Goal: Book appointment/travel/reservation

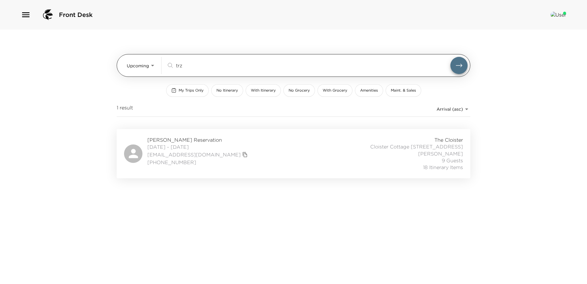
drag, startPoint x: 183, startPoint y: 64, endPoint x: 157, endPoint y: 62, distance: 25.9
click at [158, 62] on div "Upcoming Upcoming trz ​" at bounding box center [297, 65] width 341 height 17
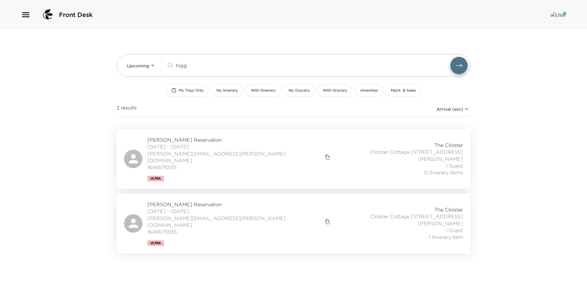
type input "higg"
click at [249, 161] on div "James Higgins Reservation 11/07/2025 - 11/09/2025 james@chenmark.com 1646671013…" at bounding box center [293, 158] width 339 height 45
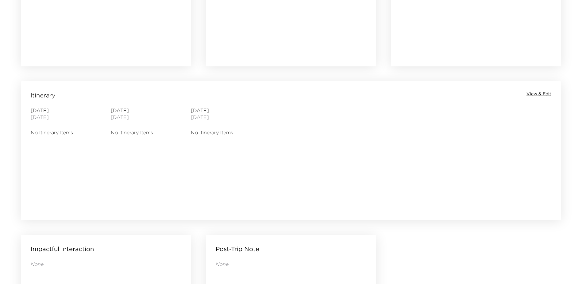
scroll to position [430, 0]
click at [543, 95] on span "View & Edit" at bounding box center [539, 95] width 25 height 6
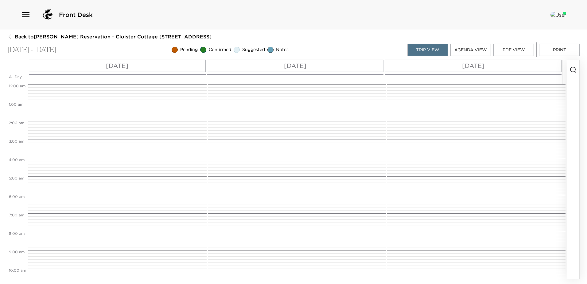
scroll to position [147, 0]
click at [310, 65] on div "Sat 11/08" at bounding box center [295, 66] width 177 height 12
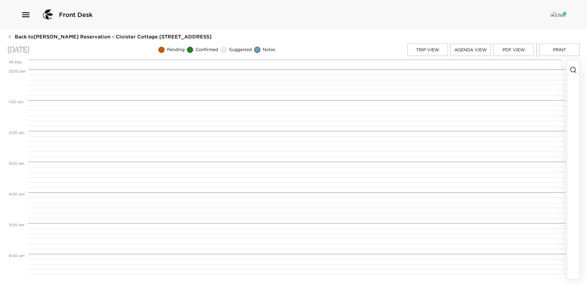
scroll to position [245, 0]
click at [572, 68] on icon "button" at bounding box center [572, 69] width 7 height 7
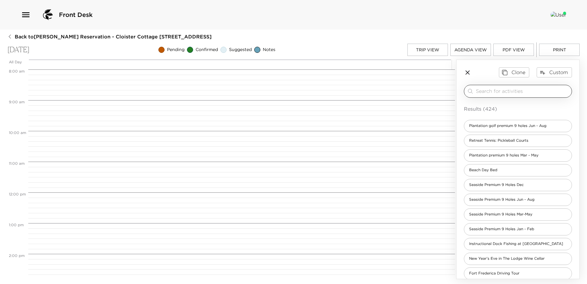
click at [481, 91] on input "search" at bounding box center [522, 90] width 93 height 7
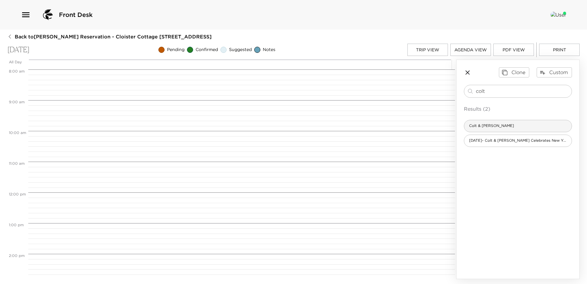
type input "colt"
click at [488, 128] on span "Colt & Alison" at bounding box center [491, 125] width 55 height 5
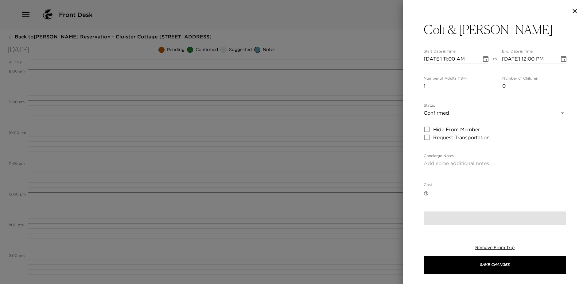
type textarea "You are confirmed for dinner at Colt & Alison. Jackets, a collared shirt, long …"
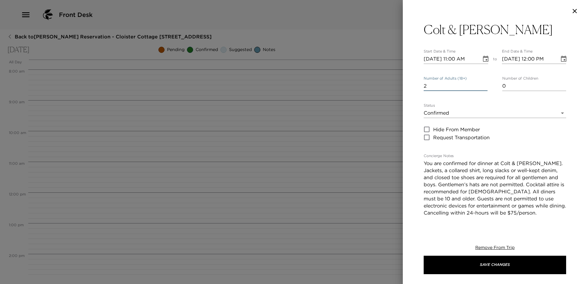
click at [482, 86] on input "2" at bounding box center [455, 86] width 64 height 10
click at [482, 86] on input "3" at bounding box center [455, 86] width 64 height 10
click at [482, 86] on input "4" at bounding box center [455, 86] width 64 height 10
click at [482, 86] on input "5" at bounding box center [455, 86] width 64 height 10
click at [482, 86] on input "6" at bounding box center [455, 86] width 64 height 10
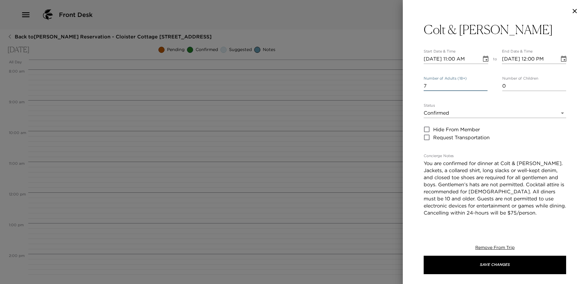
type input "7"
click at [482, 86] on input "7" at bounding box center [455, 86] width 64 height 10
click at [483, 60] on icon "Choose date, selected date is Nov 8, 2025" at bounding box center [486, 59] width 6 height 6
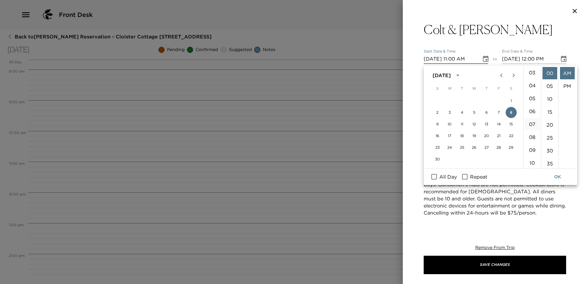
click at [529, 130] on li "07" at bounding box center [532, 124] width 15 height 12
click at [550, 118] on li "15" at bounding box center [549, 112] width 15 height 12
click at [562, 87] on li "PM" at bounding box center [567, 86] width 15 height 12
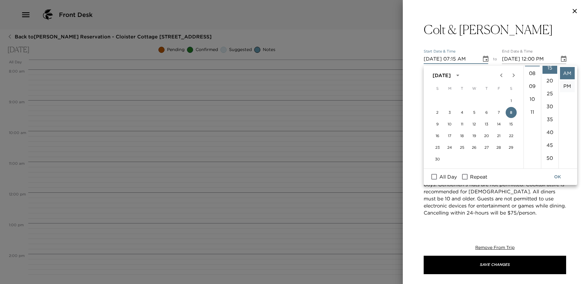
type input "11/08/2025 07:15 PM"
type input "11/08/2025 08:15 PM"
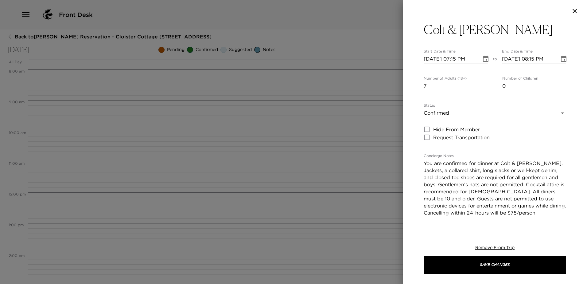
scroll to position [15, 0]
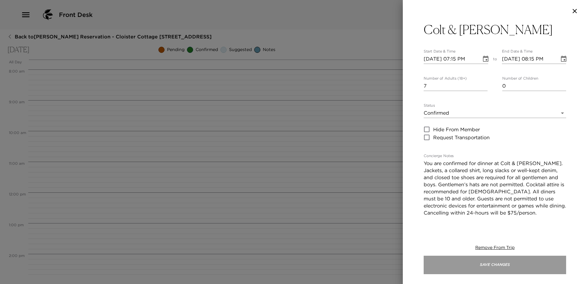
click at [506, 262] on button "Save Changes" at bounding box center [494, 264] width 142 height 18
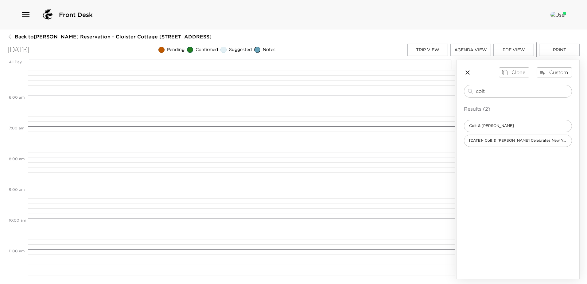
scroll to position [123, 0]
click at [429, 49] on button "Trip View" at bounding box center [427, 50] width 41 height 12
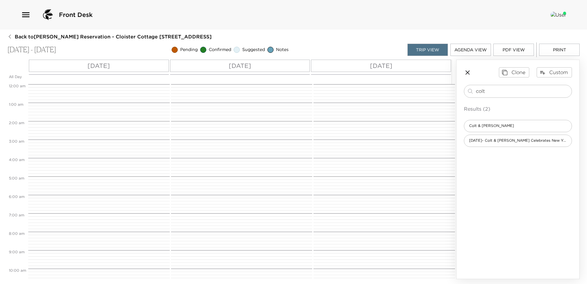
scroll to position [248, 0]
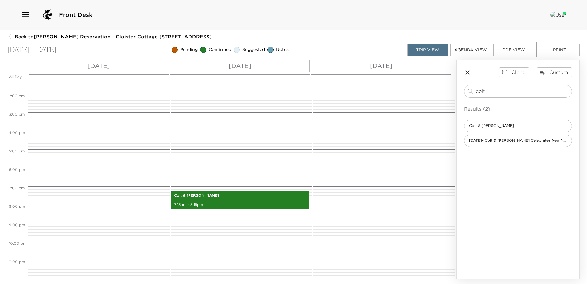
click at [99, 65] on p "Fri 11/07" at bounding box center [98, 65] width 22 height 9
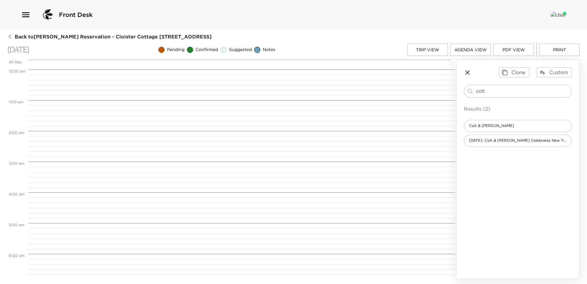
scroll to position [245, 0]
drag, startPoint x: 497, startPoint y: 91, endPoint x: 372, endPoint y: 87, distance: 125.2
click at [372, 87] on div "All Day Fri 11/07 12:00 AM 1:00 AM 2:00 AM 3:00 AM 4:00 AM 5:00 AM 6:00 AM 7:00…" at bounding box center [293, 169] width 572 height 219
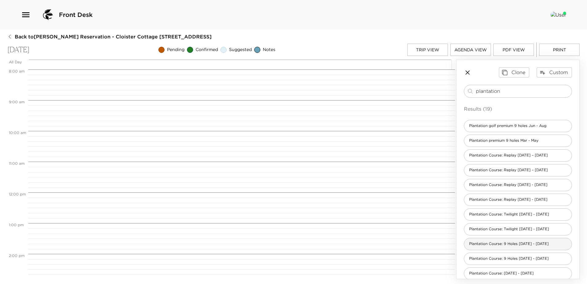
type input "plantation"
click at [485, 246] on span "Plantation Course: 9 Holes Sept 1 - Nov 30" at bounding box center [508, 243] width 89 height 5
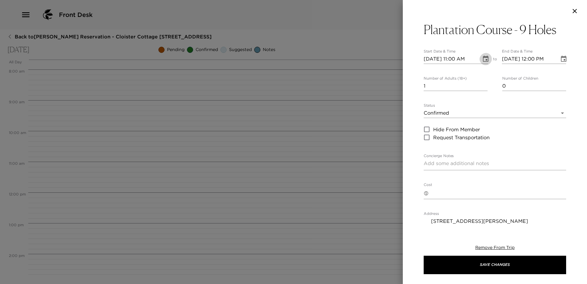
click at [482, 60] on icon "Choose date, selected date is Nov 7, 2025" at bounding box center [485, 58] width 7 height 7
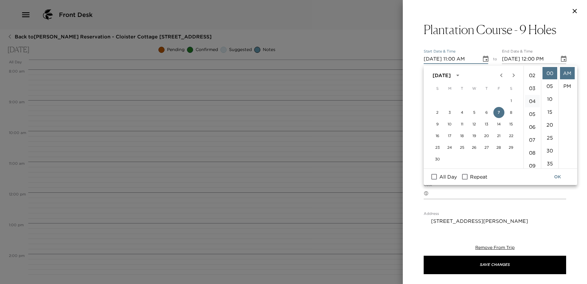
scroll to position [9, 0]
click at [533, 109] on li "03" at bounding box center [532, 103] width 15 height 12
click at [548, 113] on li "25" at bounding box center [549, 107] width 15 height 12
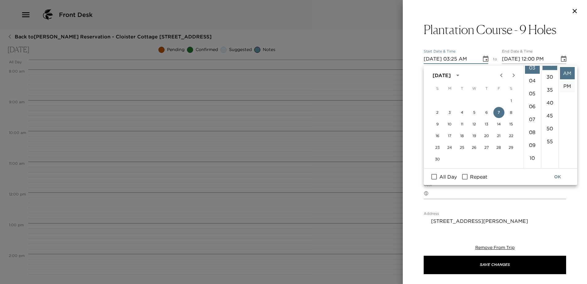
click at [565, 87] on li "PM" at bounding box center [567, 86] width 15 height 12
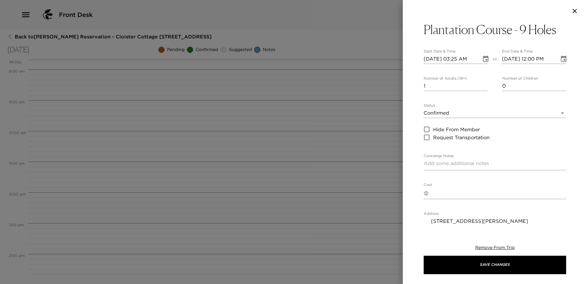
type input "11/07/2025 03:25 PM"
type input "11/07/2025 04:25 PM"
click at [482, 86] on input "2" at bounding box center [455, 86] width 64 height 10
click at [482, 86] on input "3" at bounding box center [455, 86] width 64 height 10
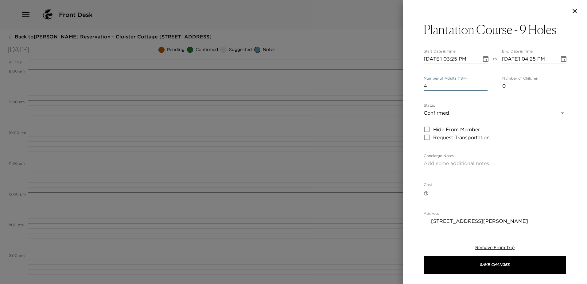
click at [482, 86] on input "4" at bounding box center [455, 86] width 64 height 10
click at [482, 86] on input "5" at bounding box center [455, 86] width 64 height 10
click at [482, 86] on input "6" at bounding box center [455, 86] width 64 height 10
type input "7"
click at [482, 86] on input "7" at bounding box center [455, 86] width 64 height 10
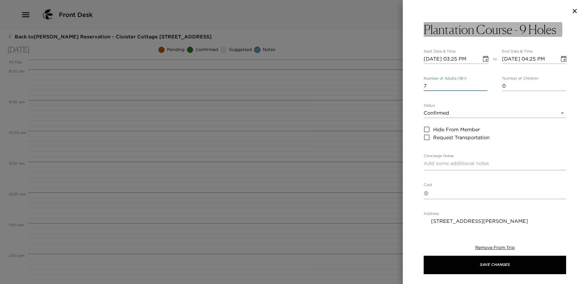
click at [556, 31] on button "Plantation Course - 9 Holes" at bounding box center [494, 29] width 142 height 15
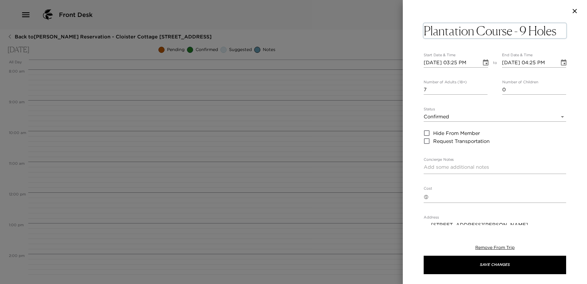
click at [557, 31] on textarea "Plantation Course - 9 Holes" at bounding box center [494, 30] width 142 height 15
click at [558, 31] on textarea "Plantation Course - 9 Holes" at bounding box center [494, 30] width 142 height 15
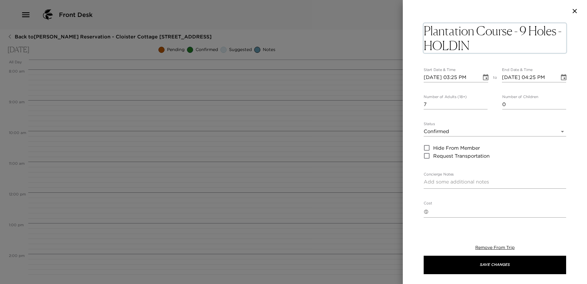
type textarea "Plantation Course - 9 Holes - HOLDING"
click at [430, 188] on div "x" at bounding box center [494, 183] width 142 height 12
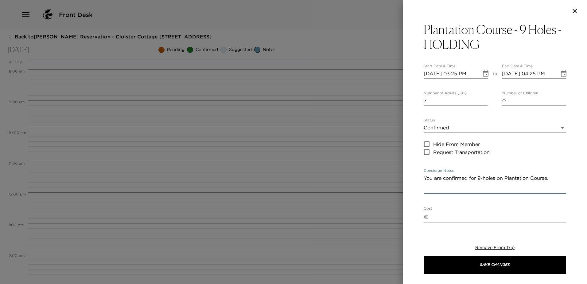
type textarea "You are confirmed for 9-holes on Plantation Course."
click at [415, 190] on div "Plantation Course - 9 Holes - HOLDING Start Date & Time 11/07/2025 03:25 PM to …" at bounding box center [495, 123] width 184 height 203
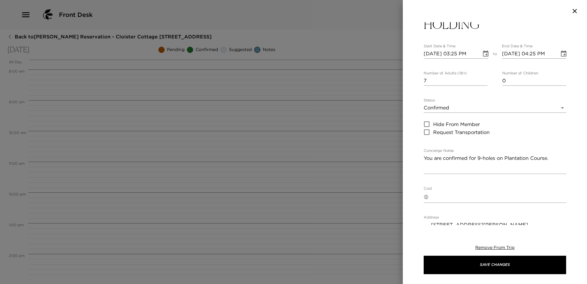
scroll to position [31, 0]
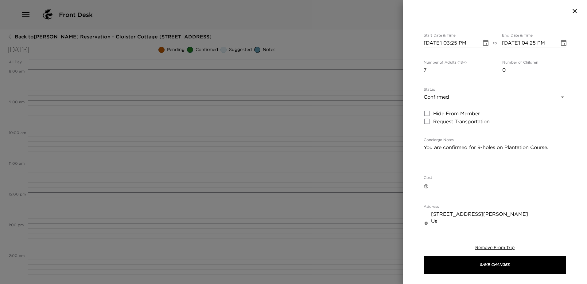
click at [441, 190] on textarea "Cost" at bounding box center [498, 185] width 135 height 9
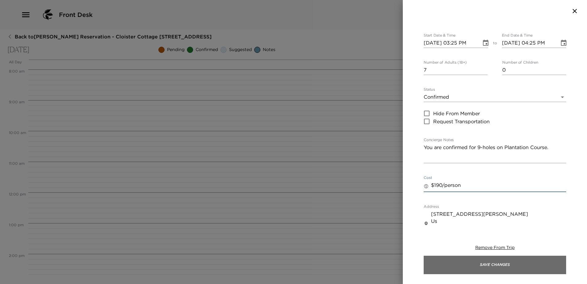
type textarea "$190/person"
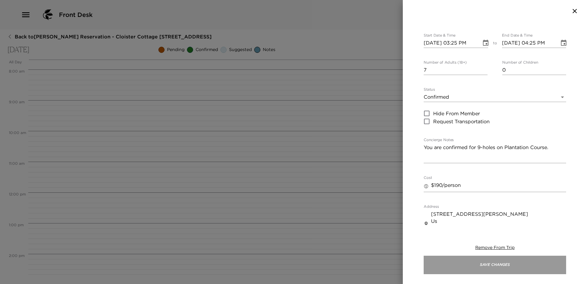
click at [492, 263] on button "Save Changes" at bounding box center [494, 264] width 142 height 18
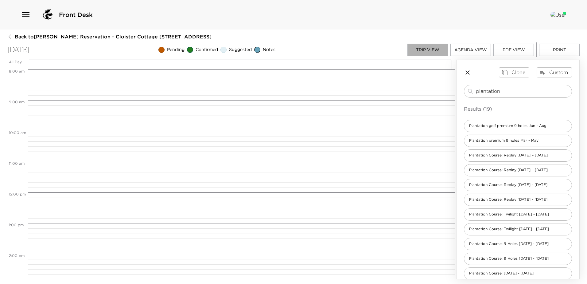
click at [425, 49] on button "Trip View" at bounding box center [427, 50] width 41 height 12
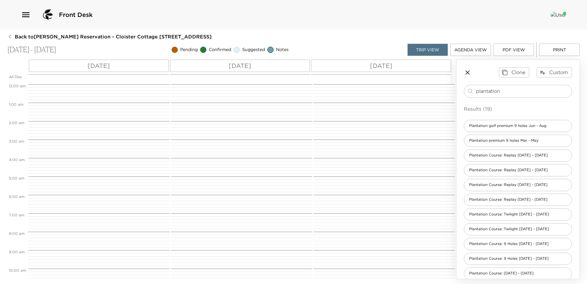
scroll to position [248, 0]
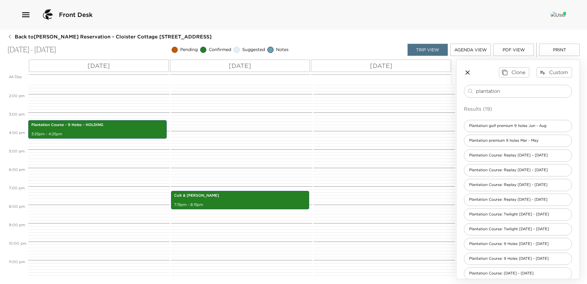
click at [242, 64] on p "Sat 11/08" at bounding box center [240, 65] width 22 height 9
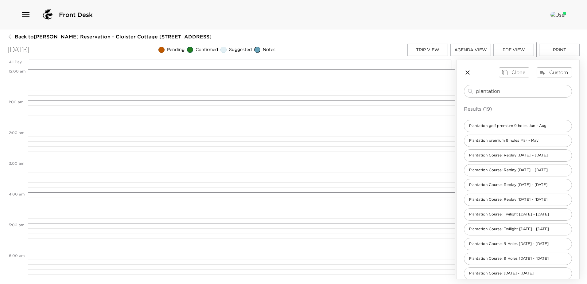
scroll to position [528, 0]
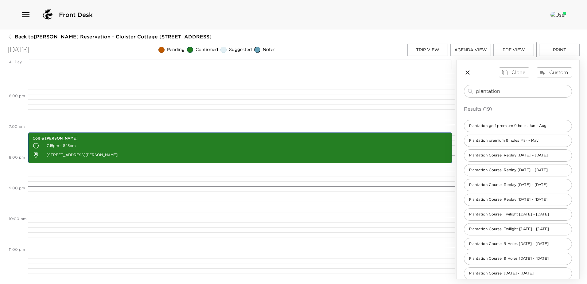
drag, startPoint x: 511, startPoint y: 92, endPoint x: 284, endPoint y: 90, distance: 226.4
click at [283, 90] on div "All Day Sat 11/08 12:00 AM 1:00 AM 2:00 AM 3:00 AM 4:00 AM 5:00 AM 6:00 AM 7:00…" at bounding box center [293, 169] width 572 height 219
type input "retreat"
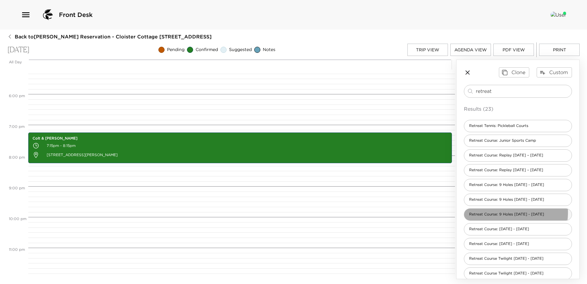
click at [504, 214] on span "Retreat Course: 9 Holes Sept 1 - Nov 30" at bounding box center [506, 213] width 85 height 5
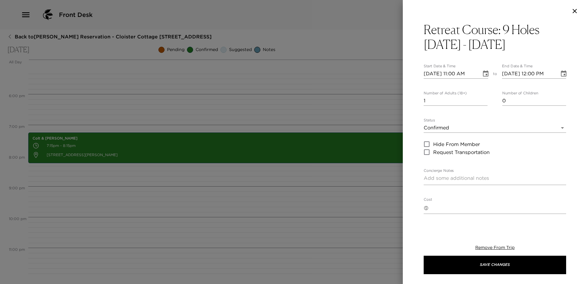
type textarea "You are confirmed for a tee time at the Retreat Course for 9 holes. Forecaddies…"
type textarea "$135 - 9-hole rate includes green and cart fees, range balls. Tax and forecaddi…"
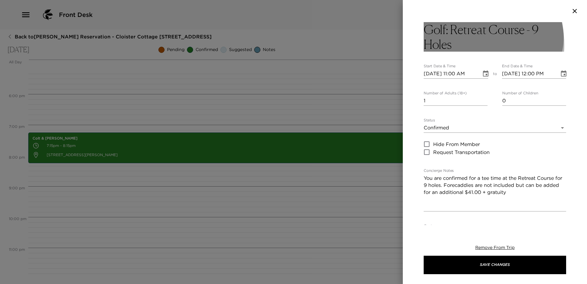
click at [461, 45] on h3 "Golf: Retreat Course - 9 Holes" at bounding box center [494, 36] width 142 height 29
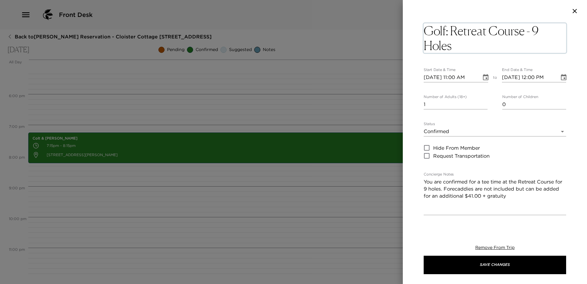
click at [457, 45] on textarea "Golf: Retreat Course - 9 Holes" at bounding box center [494, 37] width 142 height 29
type textarea "Golf: Retreat Course - 9 Holes - HOLDING"
click at [482, 77] on icon "Choose date, selected date is Nov 8, 2025" at bounding box center [485, 77] width 7 height 7
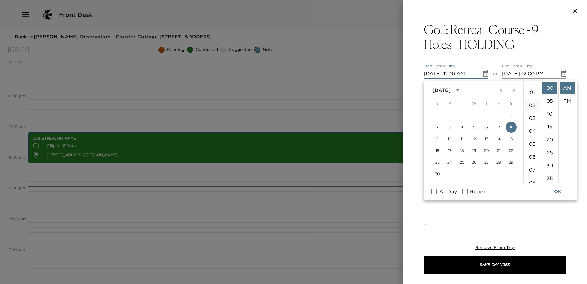
click at [530, 109] on li "02" at bounding box center [532, 105] width 15 height 12
click at [549, 166] on li "40" at bounding box center [549, 160] width 15 height 12
click at [568, 102] on li "PM" at bounding box center [567, 101] width 15 height 12
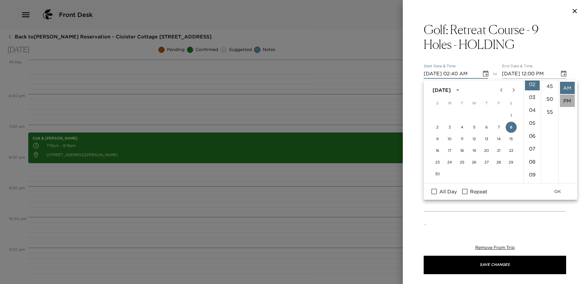
type input "11/08/2025 02:40 PM"
type input "11/08/2025 03:40 PM"
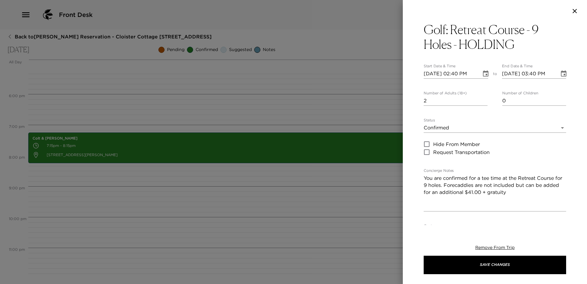
click at [483, 102] on input "2" at bounding box center [455, 101] width 64 height 10
click at [483, 102] on input "3" at bounding box center [455, 101] width 64 height 10
click at [483, 102] on input "4" at bounding box center [455, 101] width 64 height 10
click at [483, 102] on input "5" at bounding box center [455, 101] width 64 height 10
click at [483, 102] on input "6" at bounding box center [455, 101] width 64 height 10
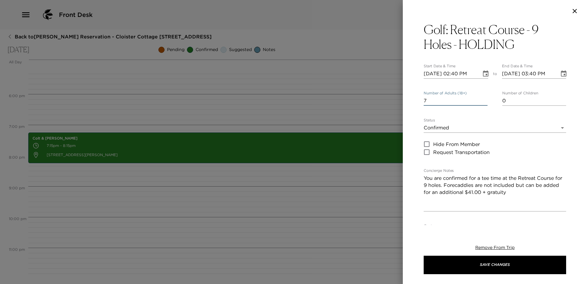
type input "7"
click at [483, 102] on input "7" at bounding box center [455, 101] width 64 height 10
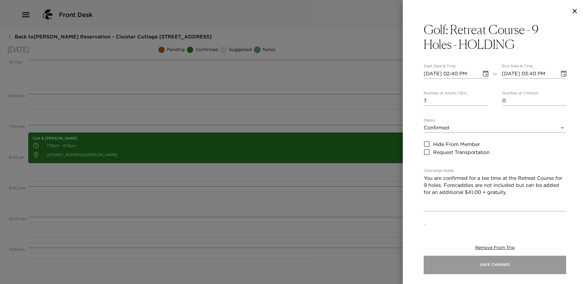
click at [496, 265] on button "Save Changes" at bounding box center [494, 264] width 142 height 18
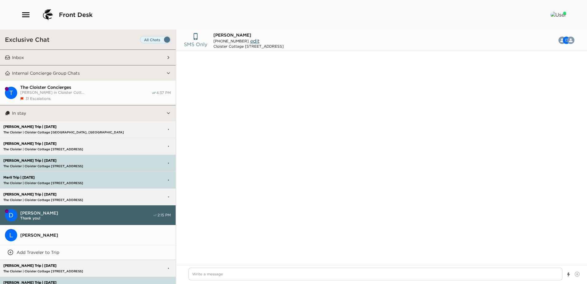
scroll to position [682, 0]
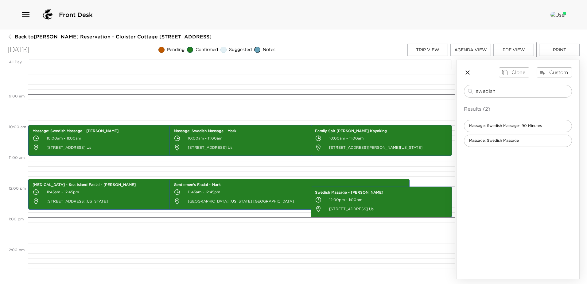
scroll to position [245, 0]
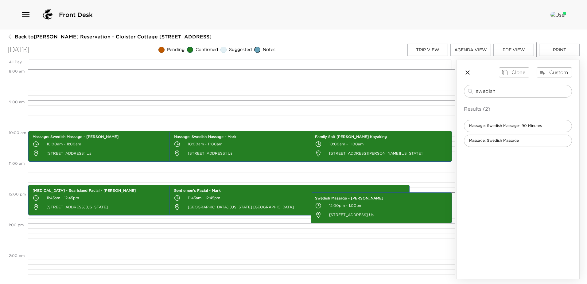
click at [423, 51] on button "Trip View" at bounding box center [427, 50] width 41 height 12
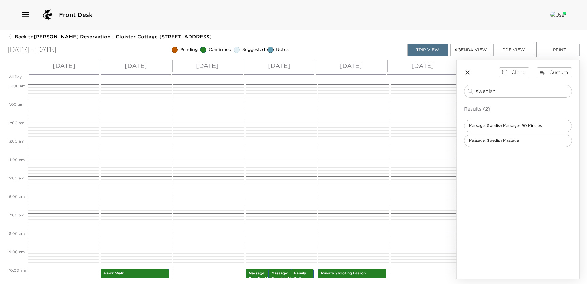
scroll to position [184, 0]
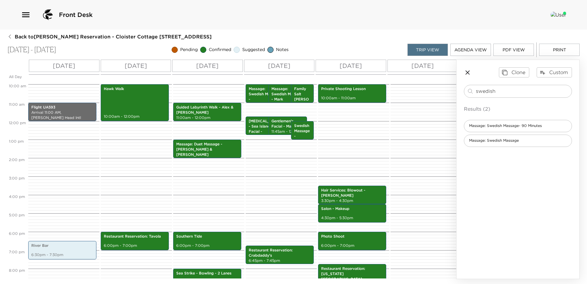
click at [139, 64] on p "Mon 10/20" at bounding box center [136, 65] width 22 height 9
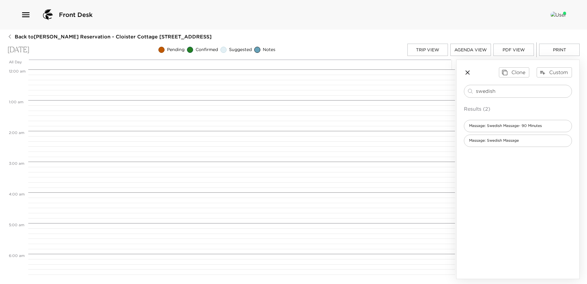
scroll to position [307, 0]
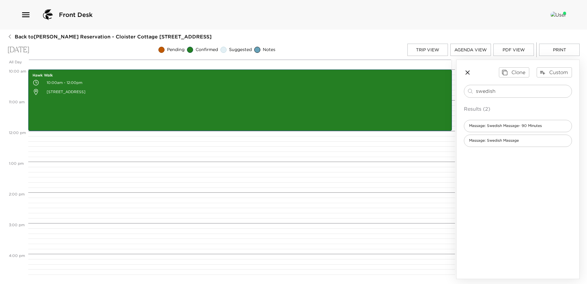
drag, startPoint x: 499, startPoint y: 90, endPoint x: 320, endPoint y: 87, distance: 179.5
click at [320, 87] on div "All Day Mon 10/20 12:00 AM 1:00 AM 2:00 AM 3:00 AM 4:00 AM 5:00 AM 6:00 AM 7:00…" at bounding box center [293, 169] width 572 height 219
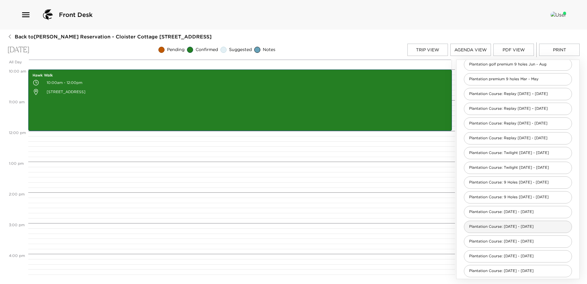
scroll to position [92, 0]
type input "plantation"
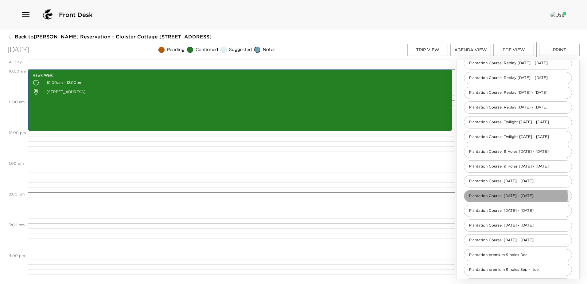
click at [483, 198] on span "Plantation Course: Sept 1 - Nov 30" at bounding box center [501, 195] width 74 height 5
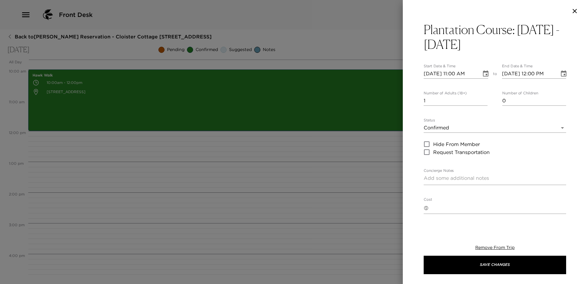
type textarea "You are confirmed for a tee time for 18 holes on the Plantation Golf Course. Lo…"
type textarea "$275 - 18-hole rate includes green and cart fees, range balls, forecaddie. Tax …"
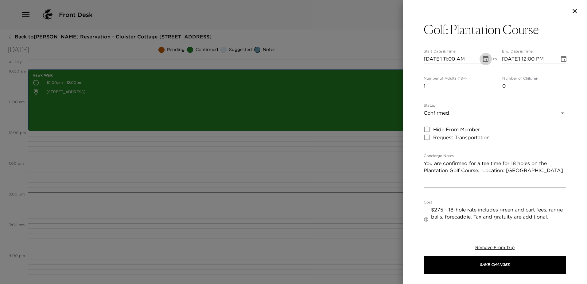
click at [482, 60] on icon "Choose date, selected date is Oct 20, 2025" at bounding box center [485, 58] width 7 height 7
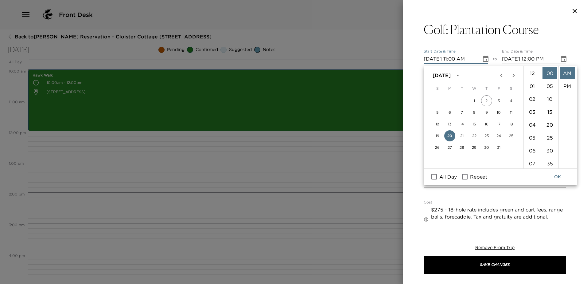
scroll to position [162, 0]
click at [461, 135] on button "21" at bounding box center [461, 135] width 11 height 11
type input "10/21/2025 11:00 AM"
type input "10/21/2025 12:00 PM"
click at [449, 137] on button "20" at bounding box center [449, 135] width 11 height 11
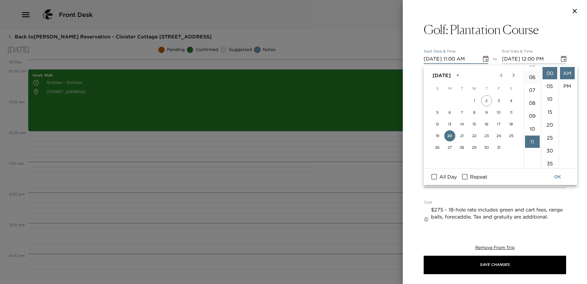
scroll to position [70, 0]
click at [530, 112] on li "08" at bounding box center [532, 106] width 15 height 12
click at [549, 144] on li "25" at bounding box center [549, 137] width 15 height 12
type input "10/20/2025 08:25 AM"
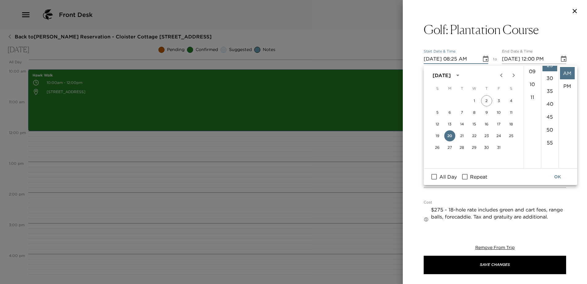
scroll to position [74, 0]
click at [559, 177] on button "OK" at bounding box center [557, 176] width 20 height 11
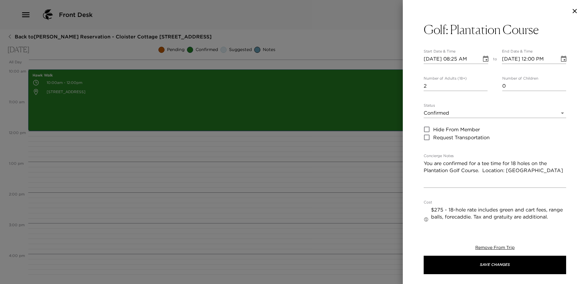
type input "2"
click at [482, 87] on input "2" at bounding box center [455, 86] width 64 height 10
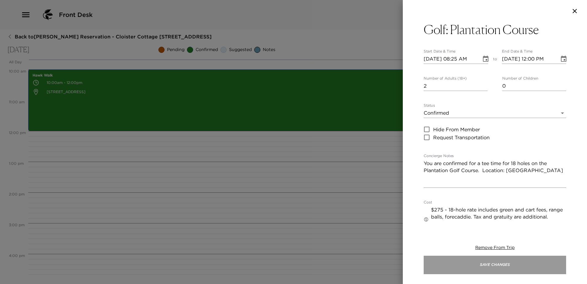
click at [505, 264] on button "Save Changes" at bounding box center [494, 264] width 142 height 18
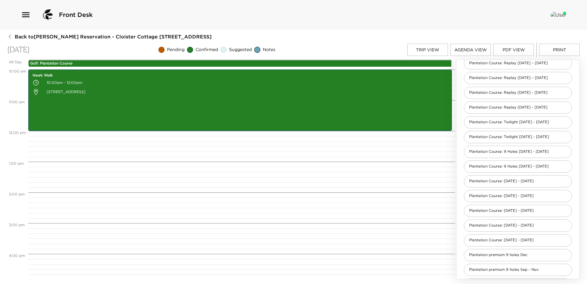
click at [331, 63] on p "Golf: Plantation Course" at bounding box center [239, 63] width 419 height 5
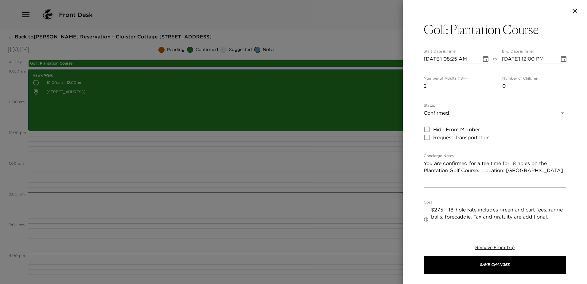
click at [560, 59] on icon "Choose date, selected date is Oct 21, 2025" at bounding box center [563, 58] width 7 height 7
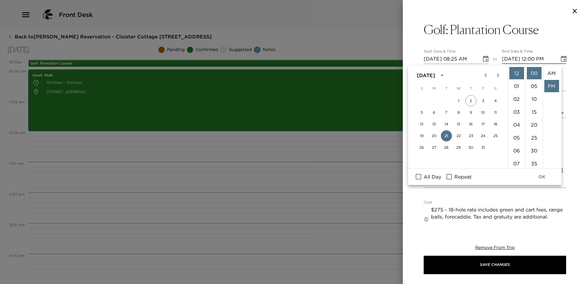
scroll to position [15, 0]
click at [434, 133] on button "20" at bounding box center [433, 135] width 11 height 11
click at [517, 134] on li "09" at bounding box center [516, 128] width 15 height 12
click at [549, 73] on li "AM" at bounding box center [551, 73] width 15 height 12
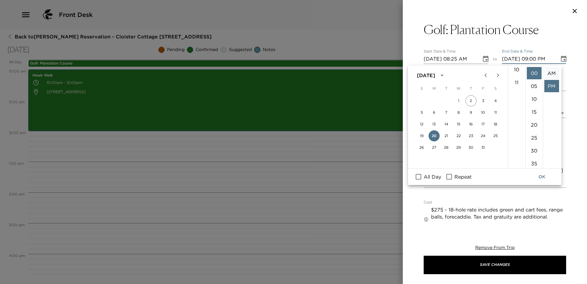
type input "10/20/2025 09:00 AM"
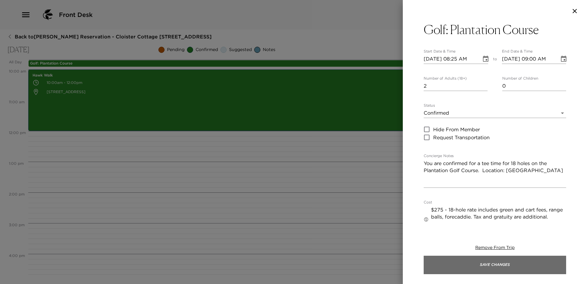
click at [512, 266] on button "Save Changes" at bounding box center [494, 264] width 142 height 18
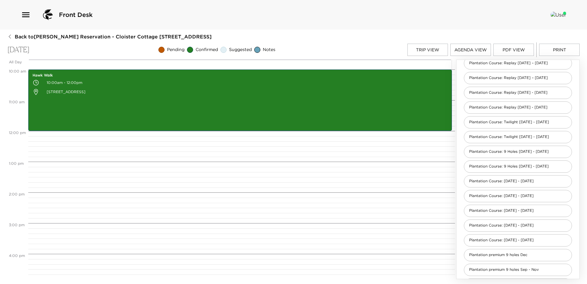
click at [428, 44] on button "Trip View" at bounding box center [427, 50] width 41 height 12
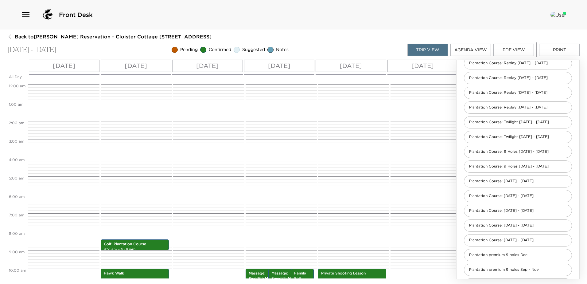
scroll to position [155, 0]
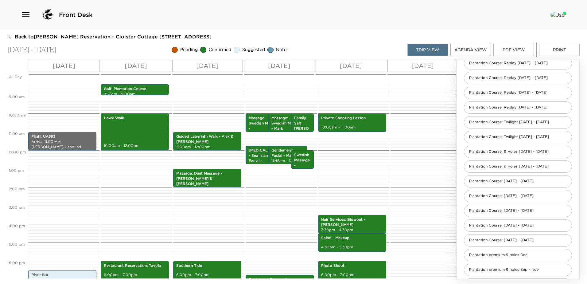
click at [208, 64] on p "Tue 10/21" at bounding box center [207, 65] width 22 height 9
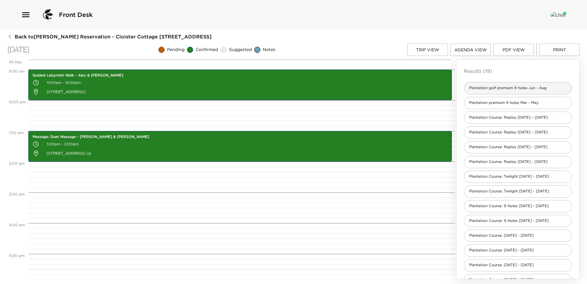
scroll to position [0, 0]
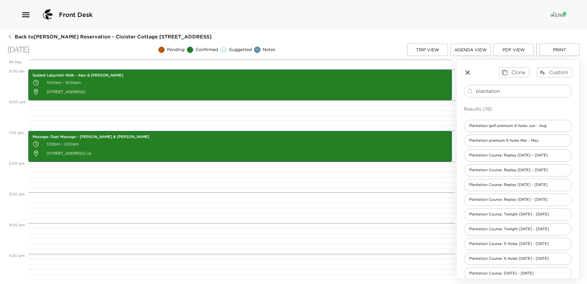
drag, startPoint x: 504, startPoint y: 91, endPoint x: 393, endPoint y: 92, distance: 111.4
click at [393, 92] on div "All Day Tue 10/21 12:00 AM 1:00 AM 2:00 AM 3:00 AM 4:00 AM 5:00 AM 6:00 AM 7:00…" at bounding box center [293, 169] width 572 height 219
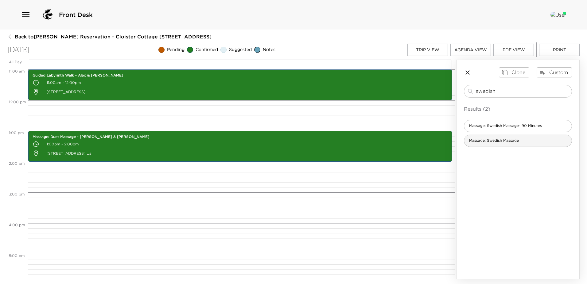
type input "swedish"
click at [512, 142] on span "Massage: Swedish Massage" at bounding box center [494, 140] width 60 height 5
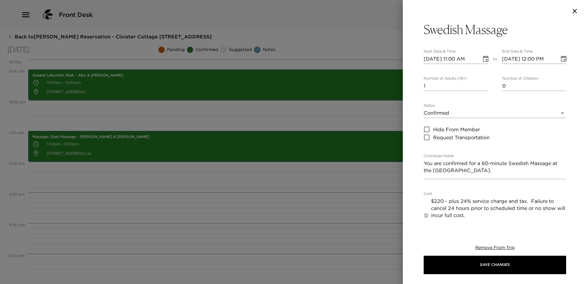
click at [482, 60] on icon "Choose date, selected date is Oct 21, 2025" at bounding box center [485, 58] width 7 height 7
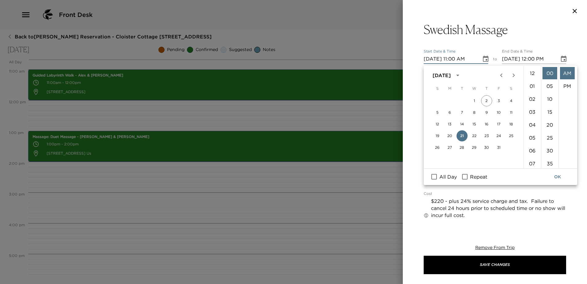
scroll to position [162, 0]
click at [529, 77] on li "10" at bounding box center [532, 70] width 15 height 12
type input "10/21/2025 10:00 AM"
click at [554, 175] on button "OK" at bounding box center [557, 176] width 20 height 11
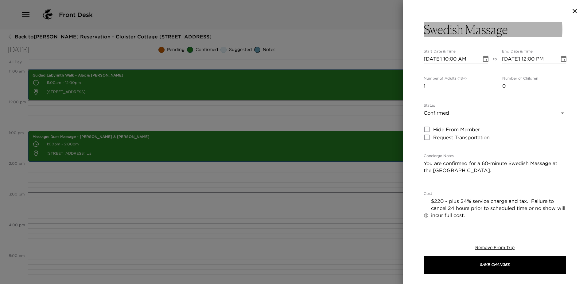
click at [511, 30] on button "Swedish Massage" at bounding box center [494, 29] width 142 height 15
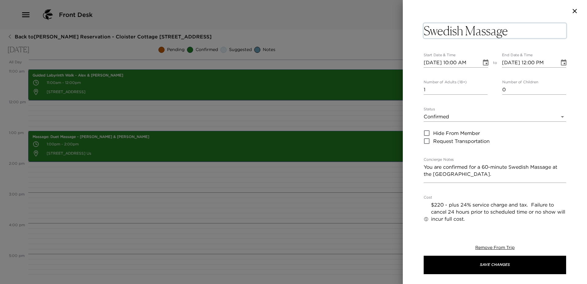
click at [511, 30] on textarea "Swedish Massage" at bounding box center [494, 30] width 142 height 15
type textarea "Swedish Massage - Jenna"
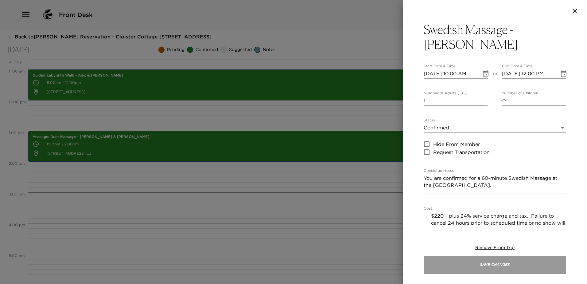
click at [496, 266] on button "Save Changes" at bounding box center [494, 264] width 142 height 18
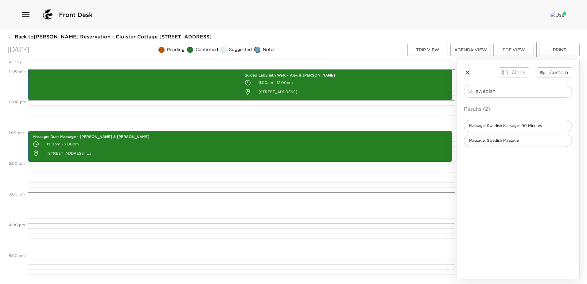
drag, startPoint x: 504, startPoint y: 93, endPoint x: 394, endPoint y: 87, distance: 110.0
click at [391, 88] on div "All Day Tue 10/21 12:00 AM 1:00 AM 2:00 AM 3:00 AM 4:00 AM 5:00 AM 6:00 AM 7:00…" at bounding box center [293, 169] width 572 height 219
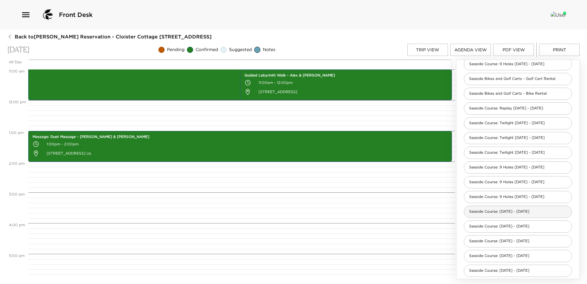
scroll to position [123, 0]
type input "seaside"
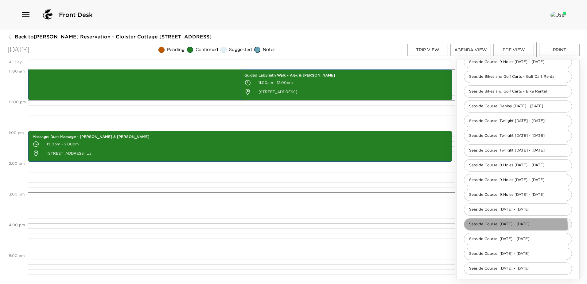
click at [480, 226] on span "Seaside Course: Sept 1 - Nov 30" at bounding box center [499, 223] width 70 height 5
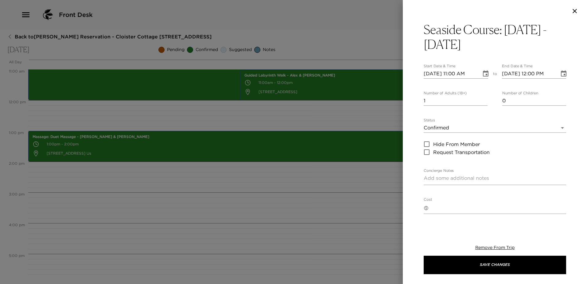
type textarea "You are confirmed for a tee time for 18 holes on the Seaside Golf Course. Locat…"
type textarea "$315 - 18-hole rate includes green and cart fees, range balls, forecaddie. Tax …"
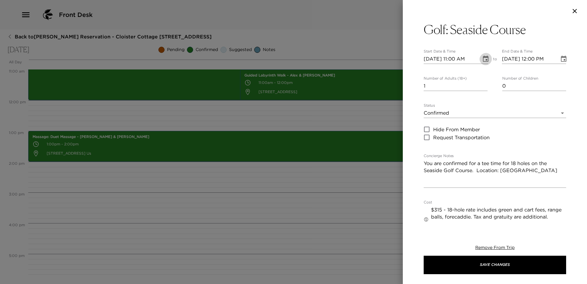
click at [483, 58] on icon "Choose date, selected date is Oct 21, 2025" at bounding box center [486, 59] width 6 height 6
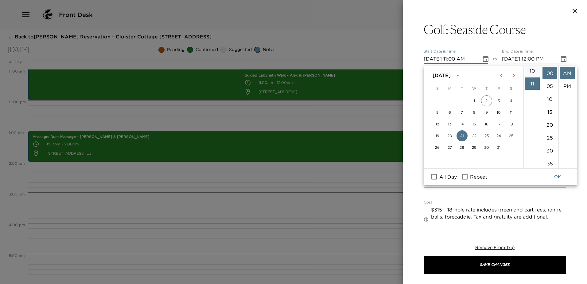
click at [530, 77] on li "10" at bounding box center [532, 70] width 15 height 12
click at [548, 131] on li "20" at bounding box center [549, 124] width 15 height 12
type input "10/21/2025 10:20 AM"
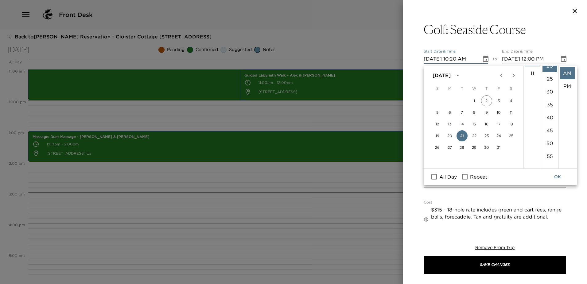
click at [560, 176] on button "OK" at bounding box center [557, 176] width 20 height 11
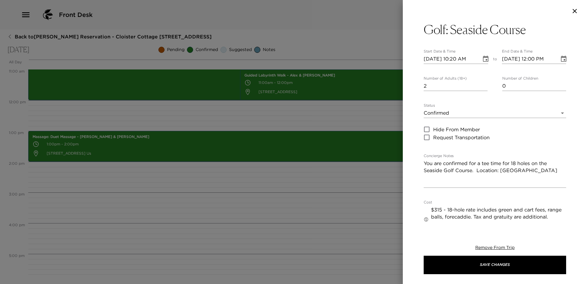
type input "2"
click at [482, 87] on input "2" at bounding box center [455, 86] width 64 height 10
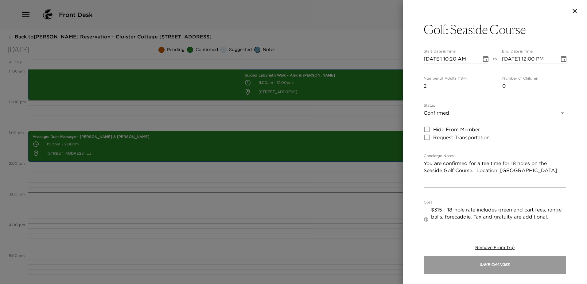
click at [497, 264] on button "Save Changes" at bounding box center [494, 264] width 142 height 18
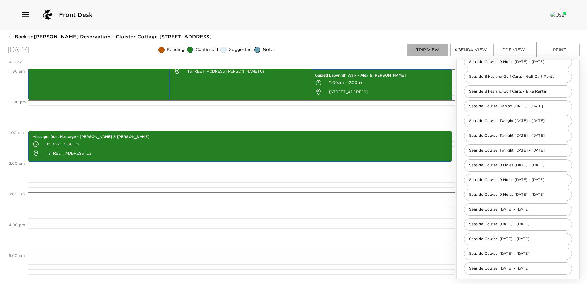
click at [427, 50] on button "Trip View" at bounding box center [427, 50] width 41 height 12
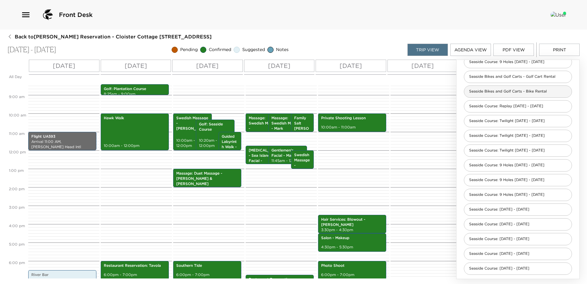
scroll to position [0, 0]
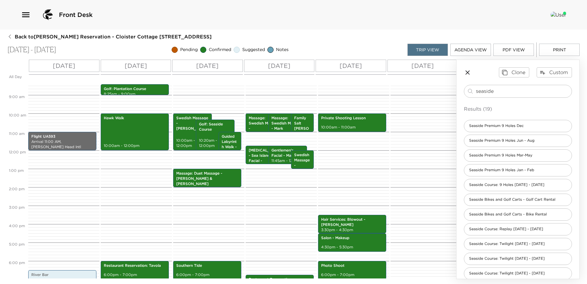
drag, startPoint x: 506, startPoint y: 90, endPoint x: 337, endPoint y: 85, distance: 169.8
click at [337, 85] on div "All Day Sun 10/19 Mon 10/20 Tue 10/21 Wed 10/22 Thu 10/23 Fri 10/24 12:00 AM 1:…" at bounding box center [293, 169] width 572 height 219
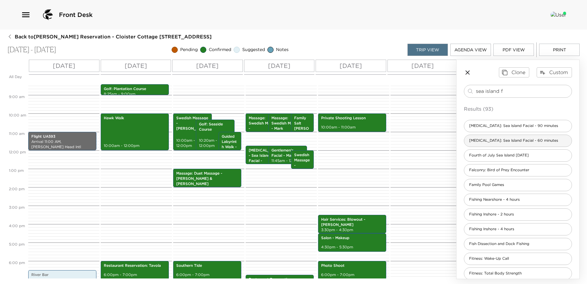
type input "sea island f"
click at [482, 143] on span "Skin Care: Sea Island Facial - 60 minutes" at bounding box center [513, 140] width 99 height 5
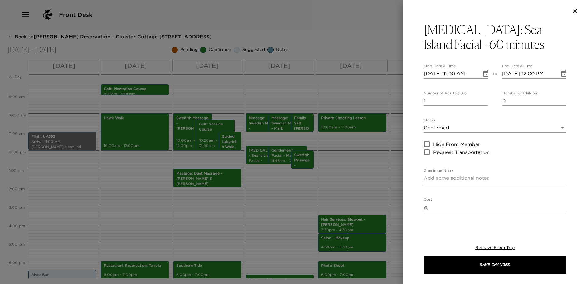
type textarea "You are confirmed for a 60 minutes Sea Island Facial at The Sea Island Spa."
type textarea "$260 - plus 24% service charge and tax. Failure to cancel 24 hours prior to sch…"
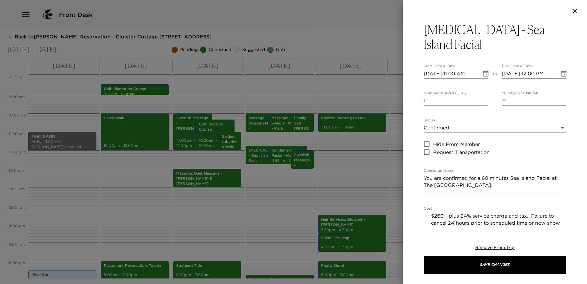
click at [483, 70] on icon "Choose date, selected date is Oct 19, 2025" at bounding box center [486, 73] width 6 height 6
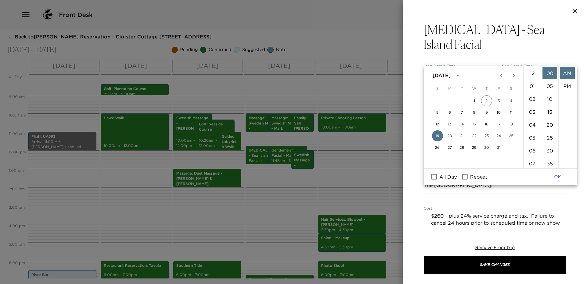
scroll to position [162, 0]
click at [549, 115] on li "15" at bounding box center [549, 112] width 15 height 12
type input "10/19/2025 11:15 AM"
click at [558, 176] on button "OK" at bounding box center [557, 176] width 20 height 11
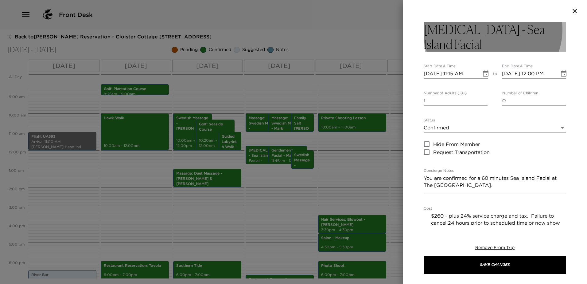
click at [557, 28] on button "Skin Care - Sea Island Facial" at bounding box center [494, 36] width 142 height 29
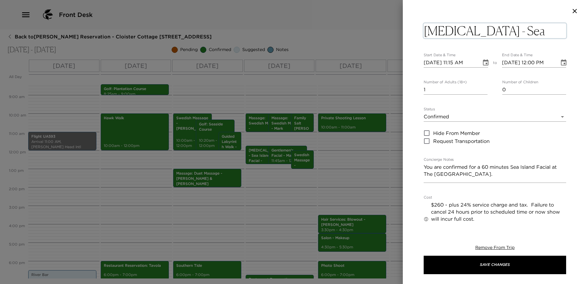
click at [557, 28] on textarea "Skin Care - Sea Island Facial" at bounding box center [494, 30] width 142 height 15
click at [558, 29] on textarea "Skin Care - Sea Island Facial" at bounding box center [494, 30] width 142 height 15
click at [560, 29] on textarea "Skin Care - Sea Island Facial" at bounding box center [494, 30] width 142 height 15
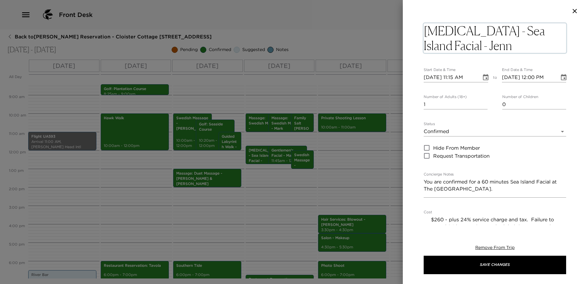
type textarea "Skin Care - Sea Island Facial - Jenna"
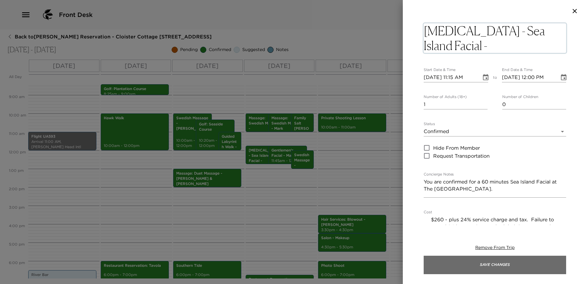
click at [471, 262] on button "Save Changes" at bounding box center [494, 264] width 142 height 18
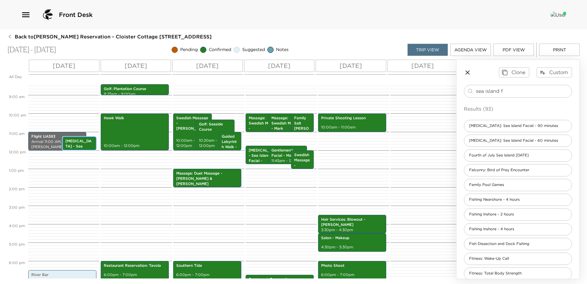
click at [80, 145] on p "Skin Care - Sea Island Facial - Jenna" at bounding box center [79, 151] width 28 height 26
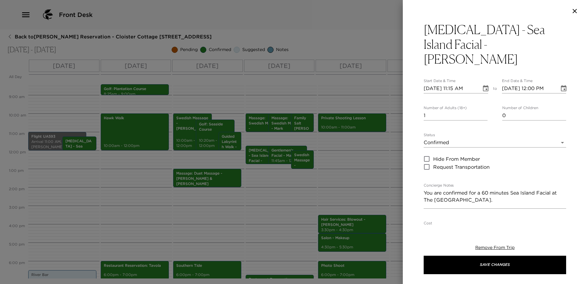
click at [482, 85] on icon "Choose date, selected date is Oct 19, 2025" at bounding box center [485, 88] width 7 height 7
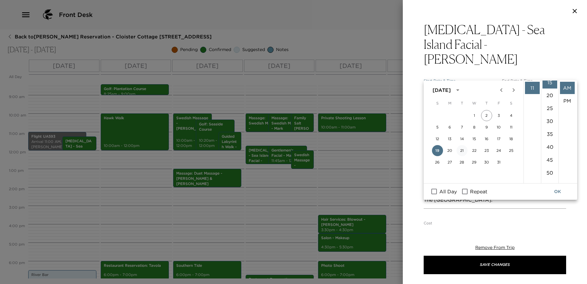
click at [460, 149] on button "21" at bounding box center [461, 150] width 11 height 11
type input "10/21/2025 11:15 AM"
type input "10/21/2025 12:15 PM"
click at [559, 193] on button "OK" at bounding box center [557, 191] width 20 height 11
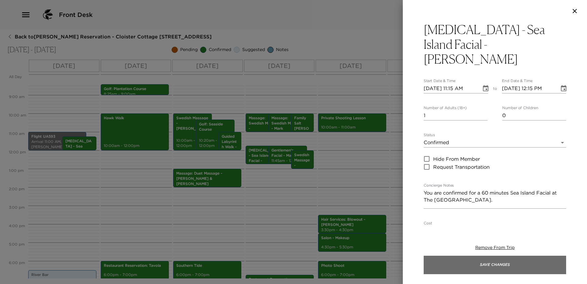
click at [503, 263] on button "Save Changes" at bounding box center [494, 264] width 142 height 18
